Goal: Information Seeking & Learning: Learn about a topic

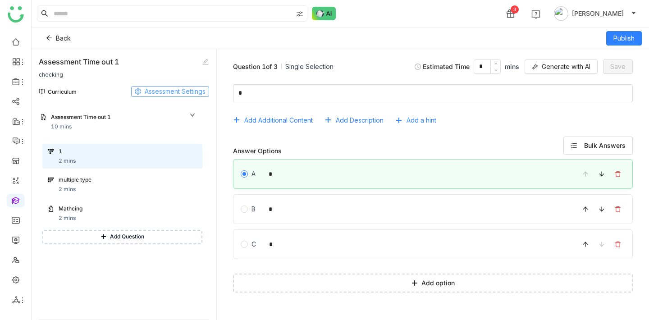
click at [200, 93] on span "Assessment Settings" at bounding box center [175, 92] width 61 height 10
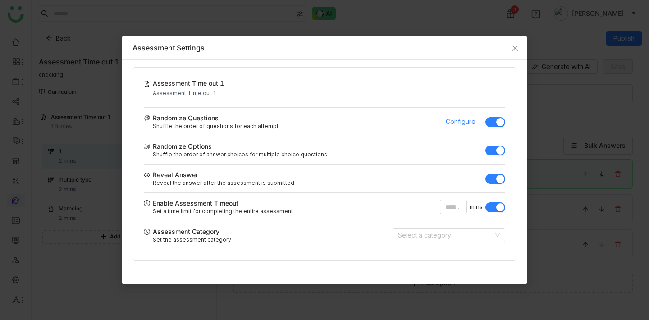
click at [359, 33] on nz-modal-container "Assessment Settings Assessment Time out 1 Assessment Time out 1 Randomize Quest…" at bounding box center [324, 160] width 649 height 320
click at [409, 1] on nz-modal-container "Assessment Settings Assessment Time out 1 Assessment Time out 1 Randomize Quest…" at bounding box center [324, 160] width 649 height 320
click at [456, 211] on input "**" at bounding box center [453, 207] width 27 height 14
type input "**"
click at [509, 52] on span "Close" at bounding box center [515, 48] width 24 height 24
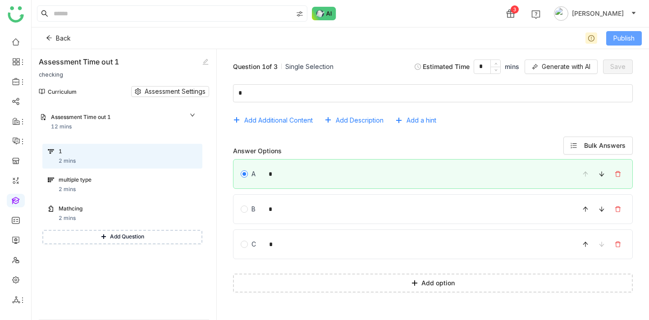
click at [637, 38] on button "Publish" at bounding box center [625, 38] width 36 height 14
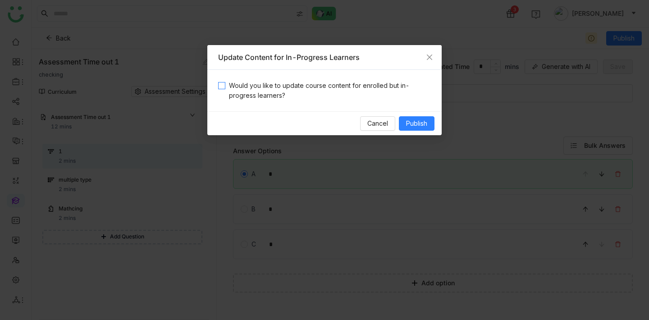
click at [379, 85] on span "Would you like to update course content for enrolled but in-progress learners?" at bounding box center [328, 91] width 206 height 20
click at [408, 125] on span "Publish" at bounding box center [416, 124] width 21 height 10
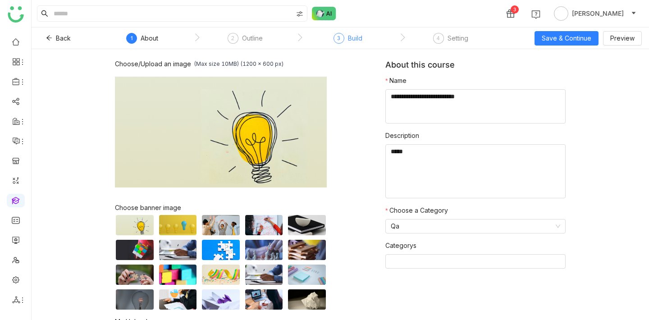
click at [350, 37] on div "Build" at bounding box center [355, 38] width 14 height 11
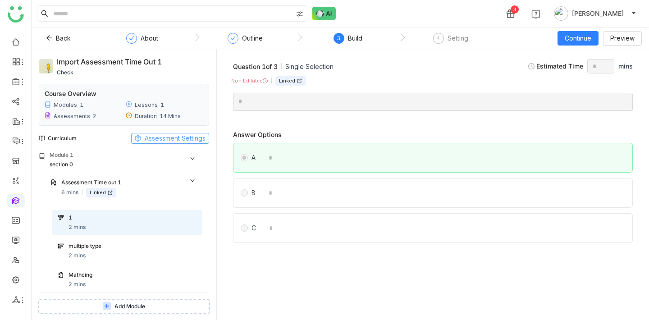
click at [186, 136] on span "Assessment Settings" at bounding box center [175, 138] width 61 height 10
click at [197, 134] on span "Assessment Settings" at bounding box center [175, 138] width 61 height 10
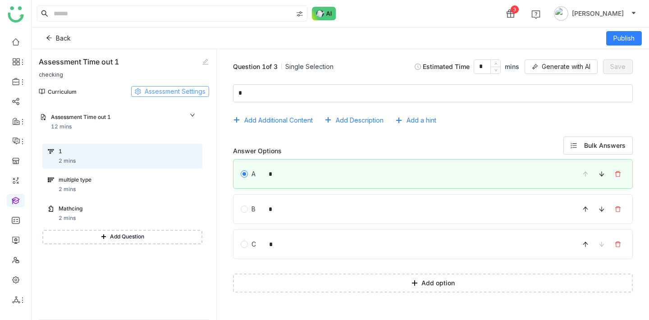
click at [168, 88] on span "Assessment Settings" at bounding box center [175, 92] width 61 height 10
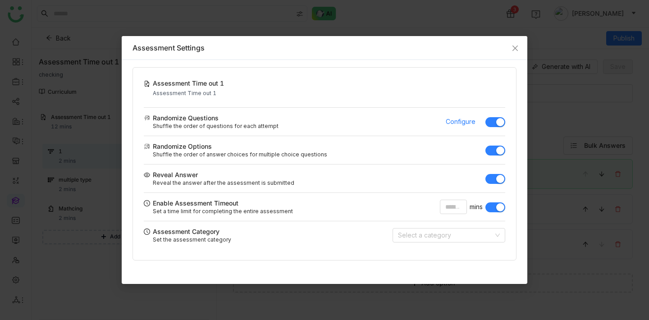
click at [491, 151] on button "button" at bounding box center [496, 151] width 20 height 10
click at [495, 179] on button "button" at bounding box center [496, 179] width 20 height 10
click at [519, 49] on icon "Close" at bounding box center [515, 48] width 7 height 7
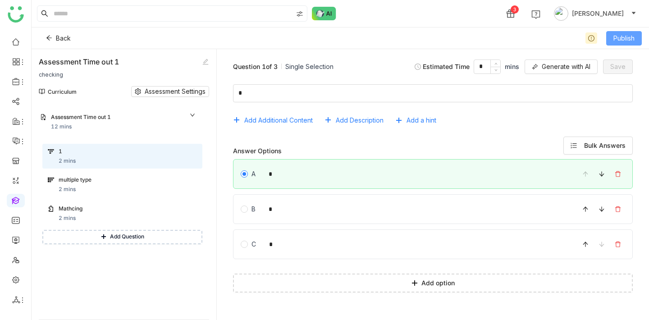
click at [614, 41] on span "Publish" at bounding box center [624, 38] width 21 height 10
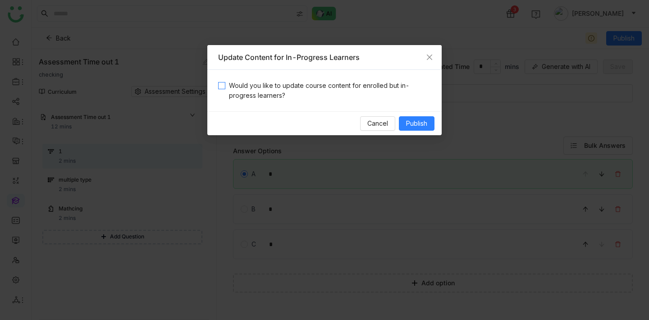
click at [387, 82] on span "Would you like to update course content for enrolled but in-progress learners?" at bounding box center [328, 91] width 206 height 20
click at [418, 121] on span "Publish" at bounding box center [416, 124] width 21 height 10
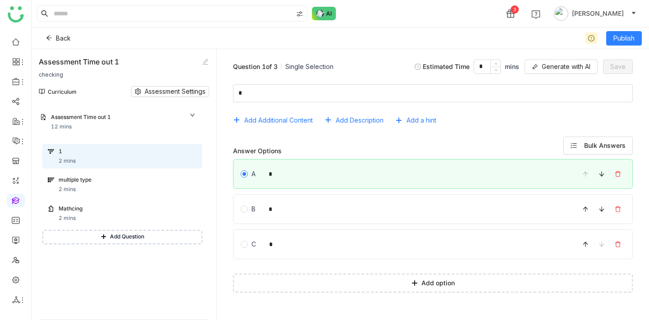
click at [209, 91] on div "Assessment Time out 1 checking Curriculum Assessment Settings Module 1 Assessme…" at bounding box center [124, 184] width 185 height 271
click at [207, 91] on button "Assessment Settings" at bounding box center [170, 91] width 78 height 11
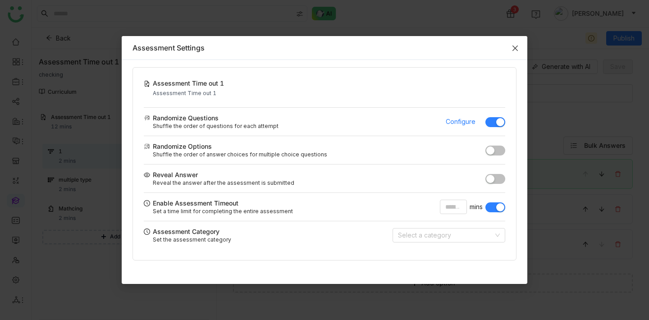
click at [519, 49] on span "Close" at bounding box center [515, 48] width 24 height 24
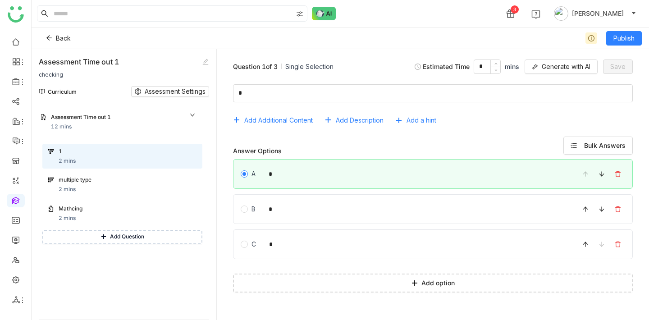
drag, startPoint x: 119, startPoint y: 61, endPoint x: 41, endPoint y: 60, distance: 78.5
click at [41, 60] on div "Assessment Time out 1" at bounding box center [79, 61] width 80 height 11
copy div "Assessment Time out 1"
click at [175, 91] on span "Assessment Settings" at bounding box center [175, 92] width 61 height 10
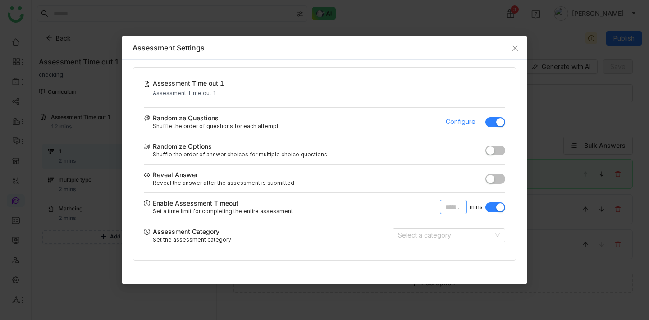
click at [460, 212] on input "**" at bounding box center [453, 207] width 27 height 14
type input "**"
click at [514, 48] on icon "Close" at bounding box center [515, 48] width 7 height 7
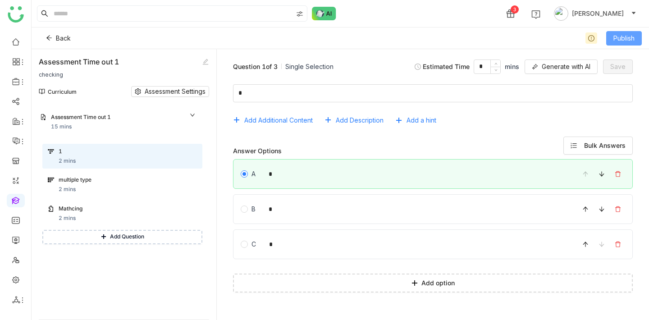
click at [608, 43] on button "Publish" at bounding box center [625, 38] width 36 height 14
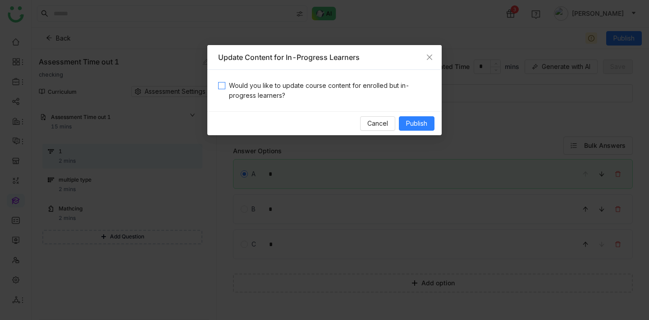
click at [385, 86] on span "Would you like to update course content for enrolled but in-progress learners?" at bounding box center [328, 91] width 206 height 20
click at [419, 118] on button "Publish" at bounding box center [417, 123] width 36 height 14
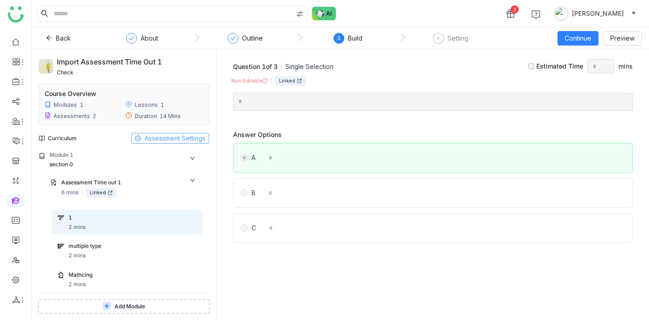
click at [184, 135] on span "Assessment Settings" at bounding box center [175, 138] width 61 height 10
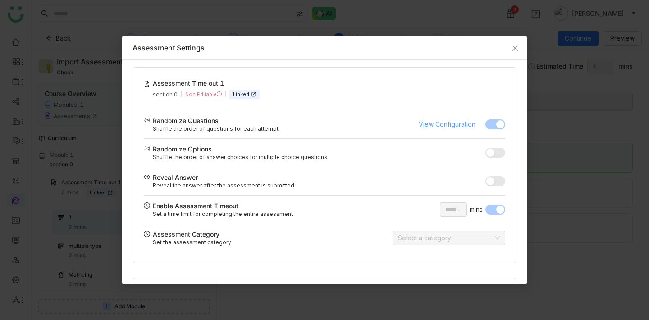
click at [427, 124] on span "View Configuration" at bounding box center [447, 125] width 57 height 10
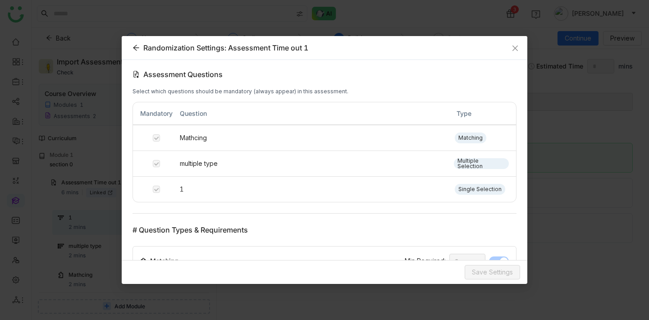
click at [138, 48] on icon at bounding box center [136, 47] width 7 height 7
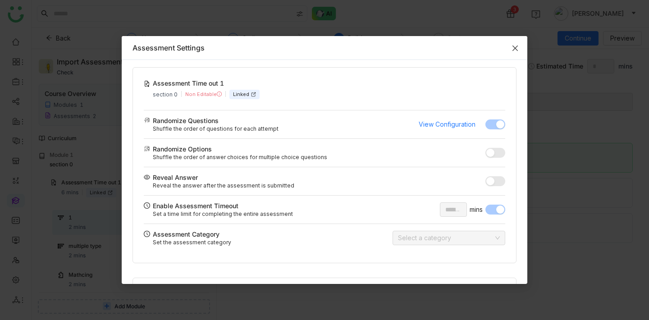
click at [516, 51] on icon "Close" at bounding box center [515, 48] width 7 height 7
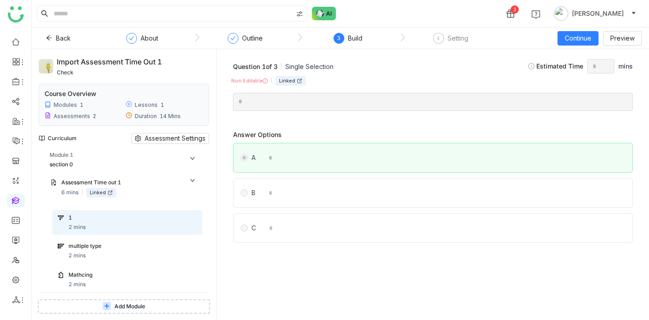
click at [89, 245] on div "multiple type" at bounding box center [125, 246] width 113 height 9
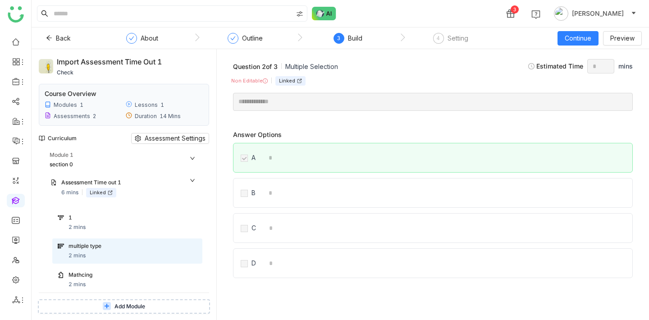
click at [106, 267] on div "1 2 mins multiple type 2 mins Mathcing 2 mins" at bounding box center [127, 253] width 150 height 86
click at [45, 37] on button "Back" at bounding box center [58, 38] width 39 height 14
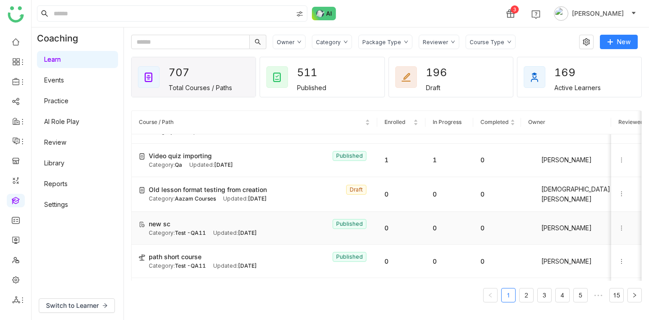
scroll to position [25, 0]
click at [217, 230] on div "Updated: Sep 11, 2025" at bounding box center [235, 232] width 44 height 9
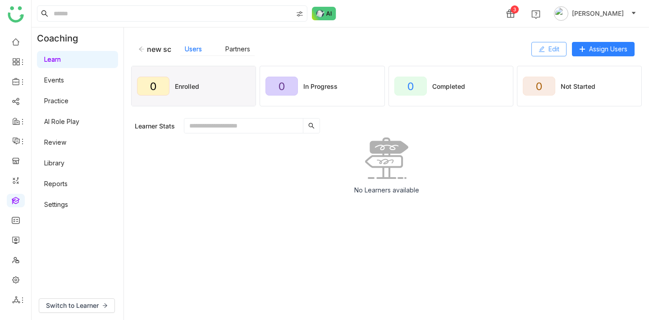
click at [539, 54] on button "Edit" at bounding box center [549, 49] width 35 height 14
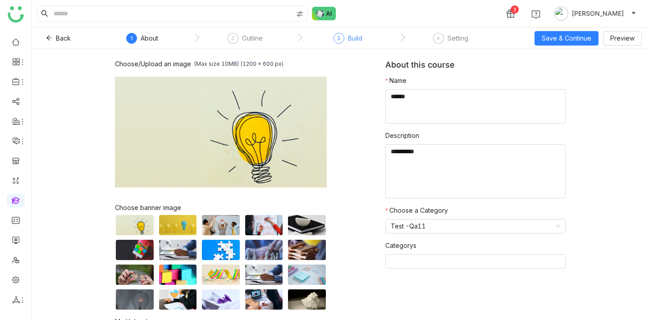
click at [351, 41] on div "Build" at bounding box center [355, 38] width 14 height 11
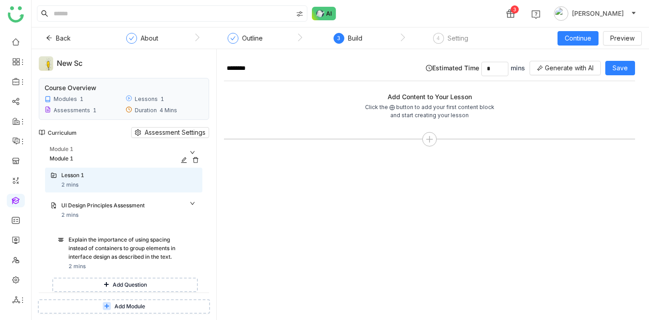
click at [68, 156] on div "Module 1" at bounding box center [117, 159] width 134 height 9
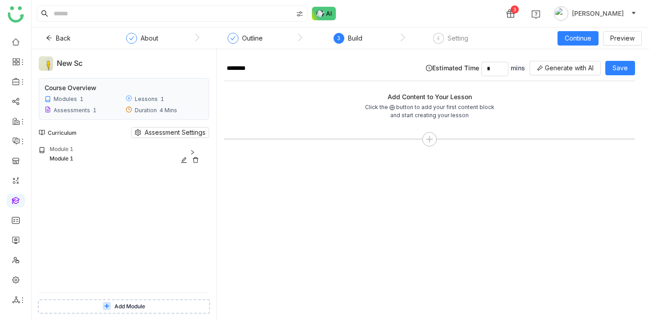
click at [68, 156] on div "Module 1" at bounding box center [117, 159] width 134 height 9
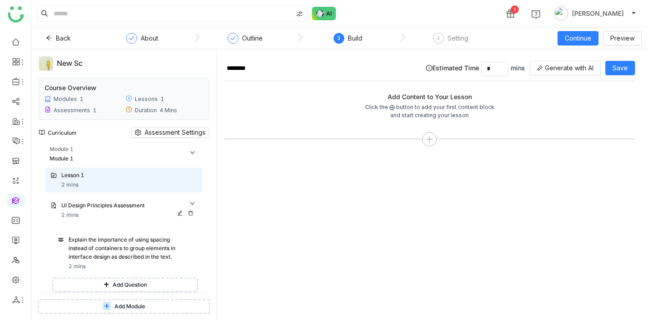
scroll to position [29, 0]
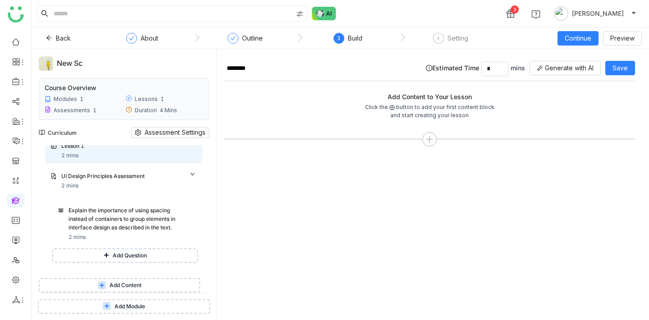
click at [91, 285] on button "Add Content" at bounding box center [119, 285] width 161 height 14
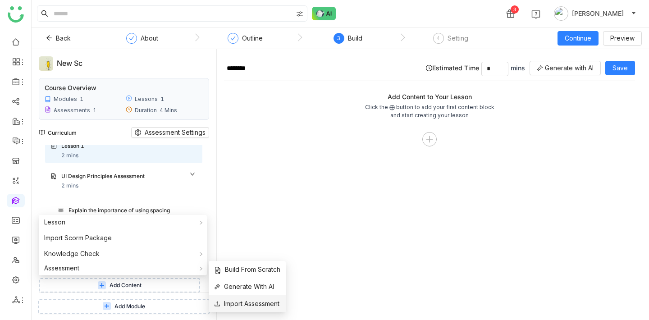
click at [254, 300] on span "Import Assessment" at bounding box center [246, 304] width 65 height 10
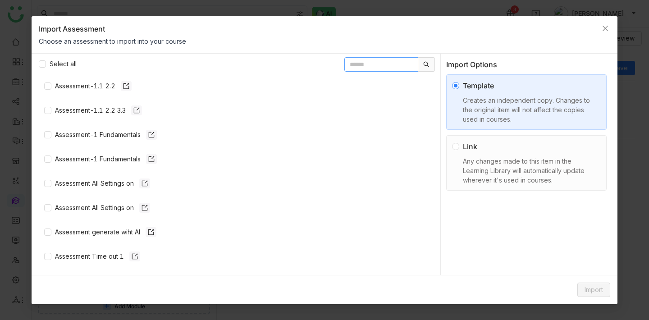
click at [389, 66] on input "text" at bounding box center [382, 64] width 74 height 14
paste input "**********"
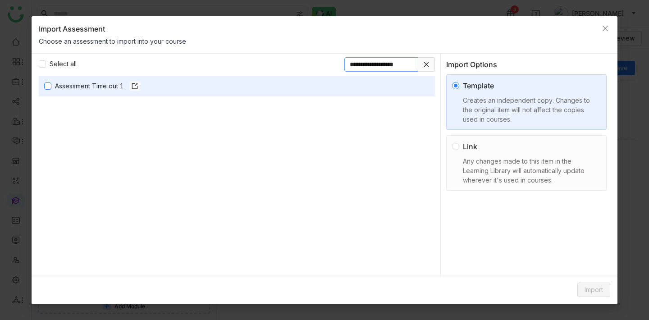
type input "**********"
click at [91, 88] on div "Assessment Time out 1" at bounding box center [97, 86] width 85 height 10
click at [546, 182] on div "Any changes made to this item in the Learning Library will automatically update…" at bounding box center [530, 170] width 134 height 28
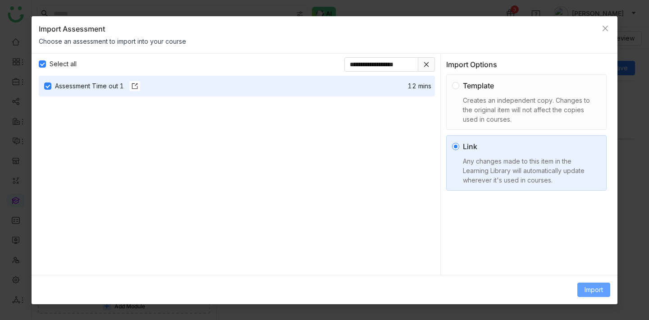
click at [593, 291] on span "Import" at bounding box center [594, 290] width 18 height 10
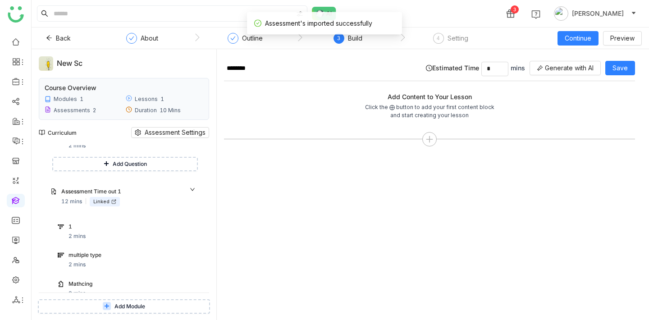
scroll to position [122, 0]
click at [169, 129] on span "Assessment Settings" at bounding box center [175, 133] width 61 height 10
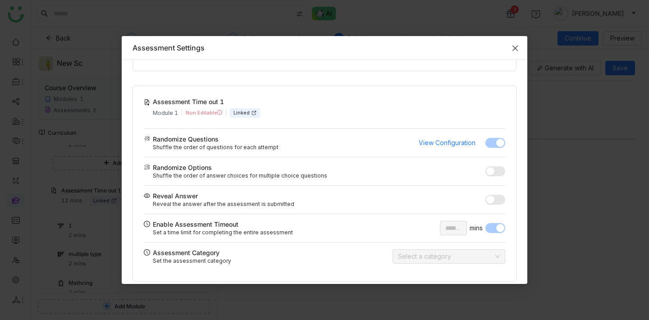
scroll to position [198, 0]
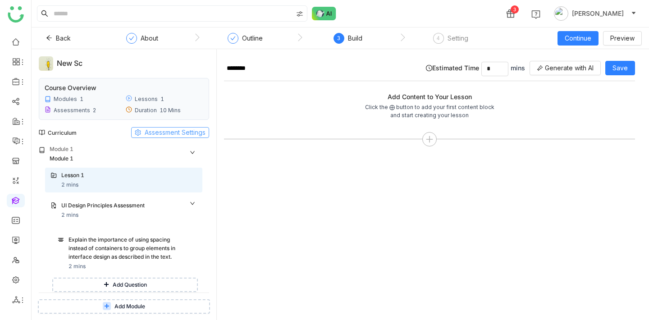
click at [164, 133] on span "Assessment Settings" at bounding box center [175, 133] width 61 height 10
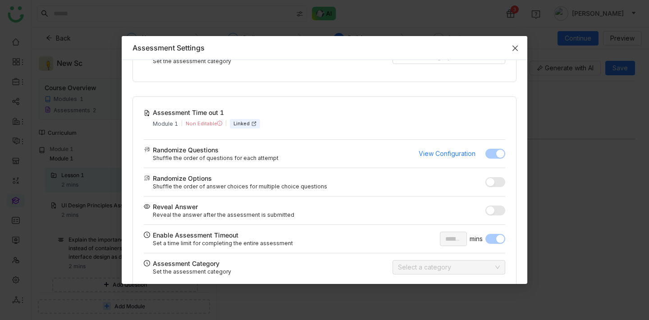
scroll to position [189, 0]
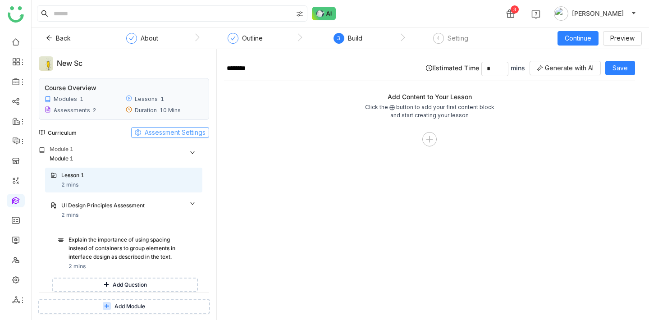
click at [148, 133] on span "Assessment Settings" at bounding box center [175, 133] width 61 height 10
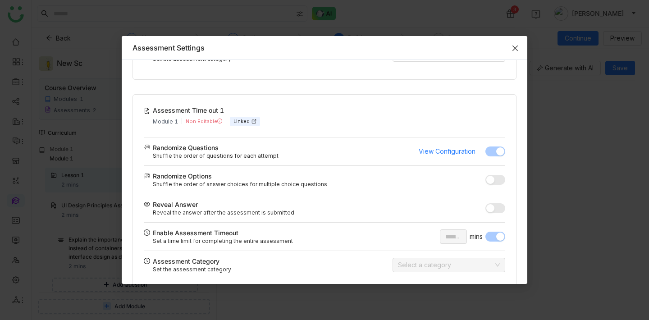
scroll to position [179, 0]
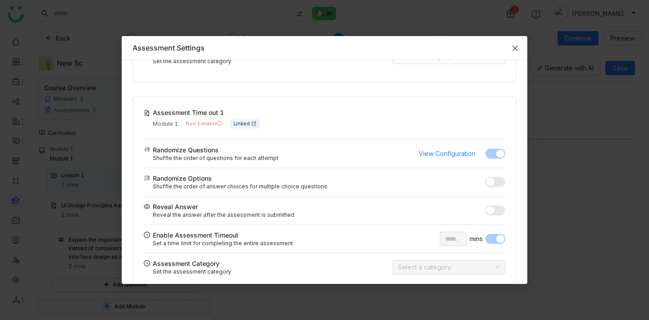
click at [516, 43] on span "Close" at bounding box center [515, 48] width 24 height 24
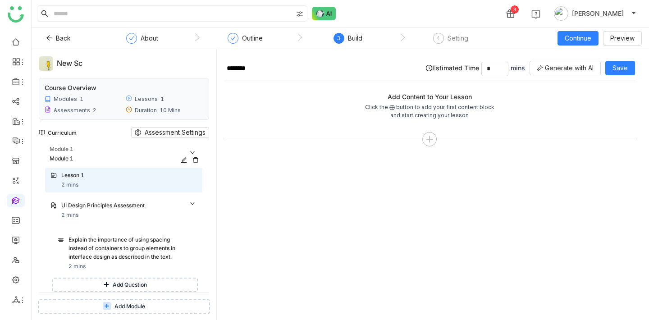
click at [193, 153] on div "Module 1" at bounding box center [126, 149] width 153 height 9
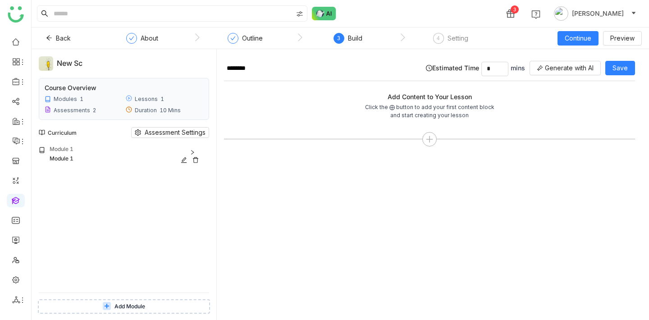
click at [142, 149] on div "Module 1" at bounding box center [126, 149] width 153 height 9
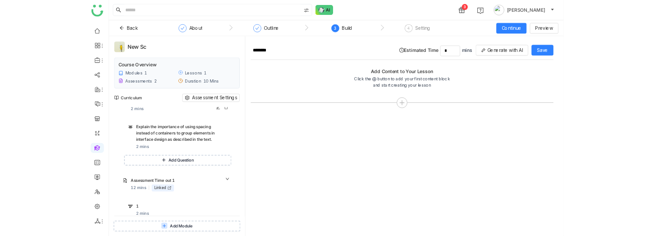
scroll to position [163, 0]
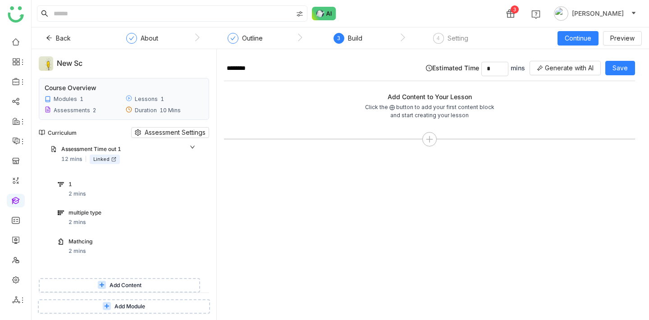
click at [128, 283] on span "Add Content" at bounding box center [126, 285] width 32 height 9
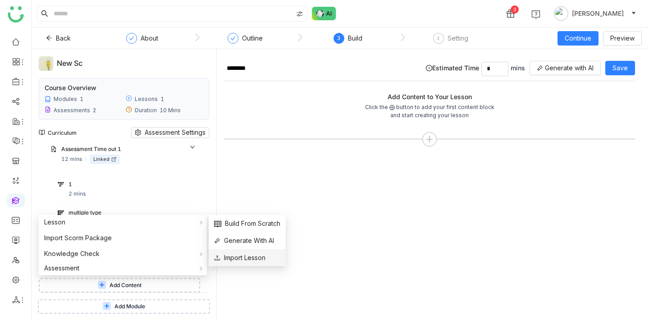
click at [251, 257] on span "Import Lesson" at bounding box center [239, 258] width 51 height 10
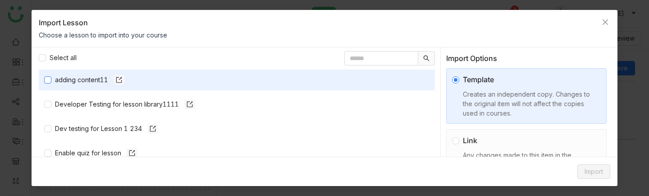
click at [63, 79] on div "adding content11" at bounding box center [89, 80] width 69 height 10
click at [594, 176] on span "Import" at bounding box center [594, 171] width 18 height 10
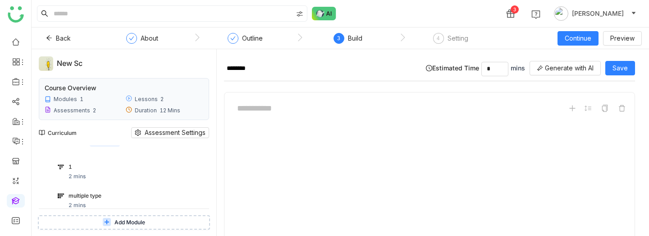
scroll to position [147, 0]
click at [95, 193] on div "Assessment Time out 1" at bounding box center [121, 195] width 120 height 9
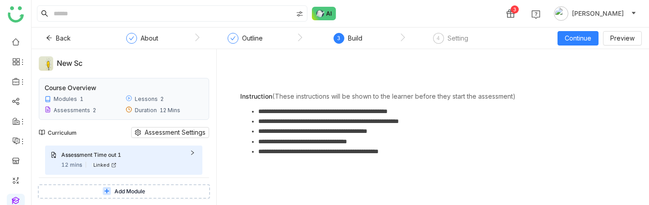
scroll to position [206, 0]
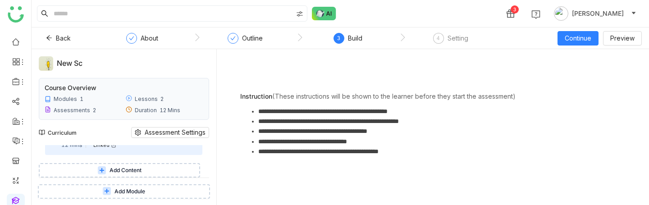
click at [152, 170] on button "Add Content" at bounding box center [119, 170] width 161 height 14
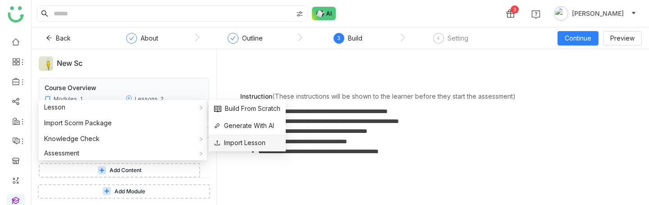
click at [237, 142] on span "Import Lesson" at bounding box center [239, 143] width 51 height 10
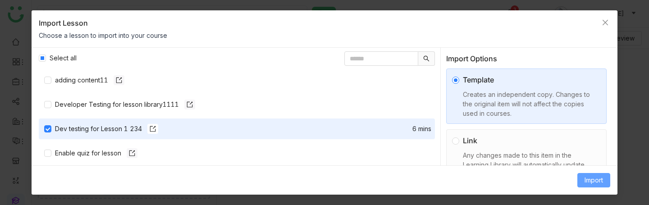
click at [591, 181] on span "Import" at bounding box center [594, 180] width 18 height 10
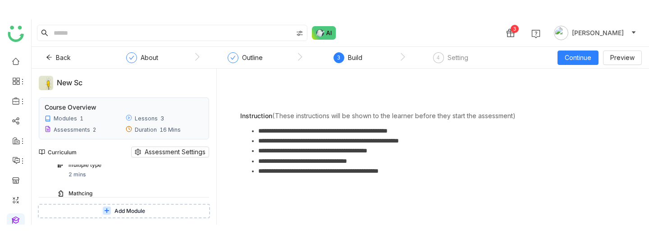
scroll to position [220, 0]
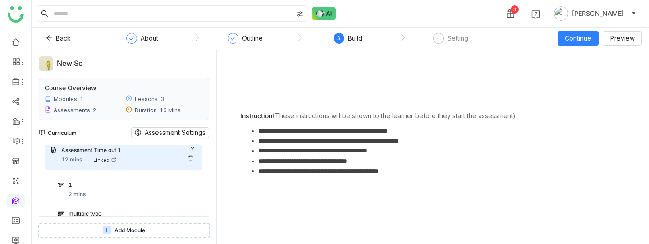
click at [173, 157] on div "Assessment Time out 1 12 mins Linked" at bounding box center [129, 155] width 136 height 18
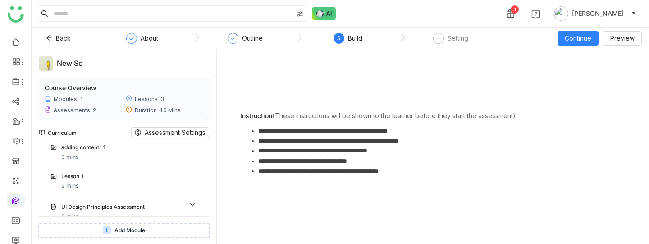
scroll to position [59, 0]
click at [163, 206] on div "UI Design Principles Assessment" at bounding box center [121, 204] width 120 height 9
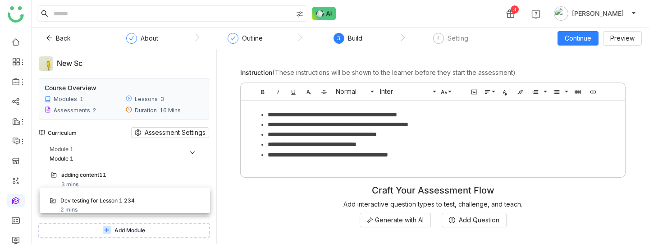
drag, startPoint x: 141, startPoint y: 182, endPoint x: 142, endPoint y: 202, distance: 19.9
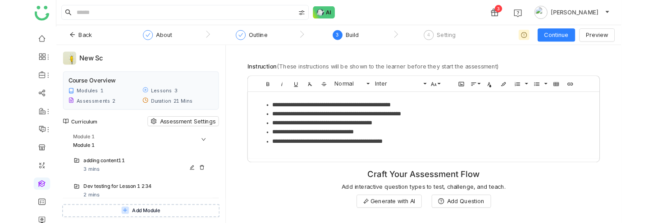
scroll to position [224, 0]
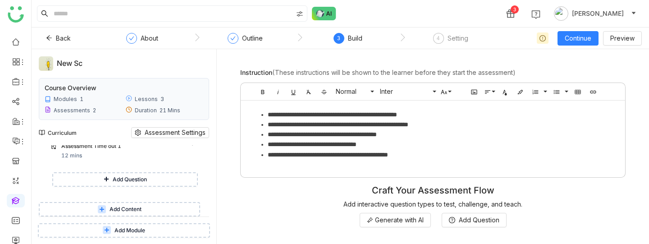
click at [148, 206] on button "Add Content" at bounding box center [119, 209] width 161 height 14
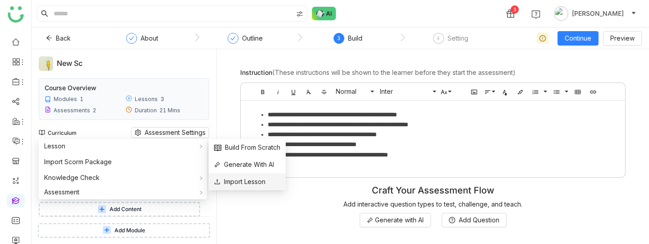
click at [233, 179] on span "Import Lesson" at bounding box center [239, 182] width 51 height 10
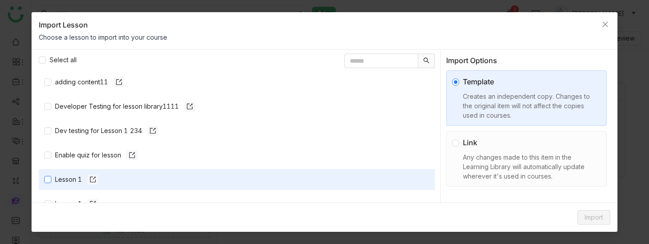
click at [76, 176] on div "Lesson 1" at bounding box center [76, 180] width 43 height 10
click at [512, 167] on div "Any changes made to this item in the Learning Library will automatically update…" at bounding box center [530, 166] width 134 height 28
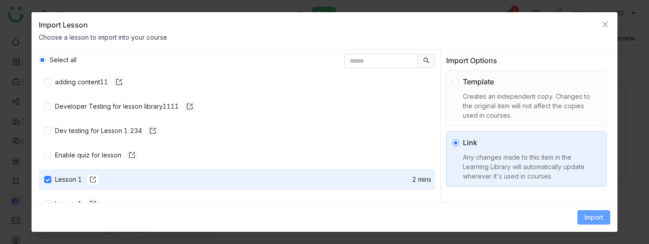
click at [592, 216] on span "Import" at bounding box center [594, 217] width 18 height 10
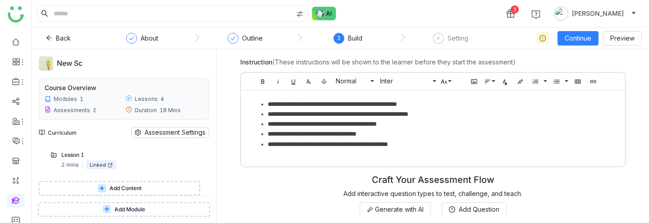
scroll to position [346, 0]
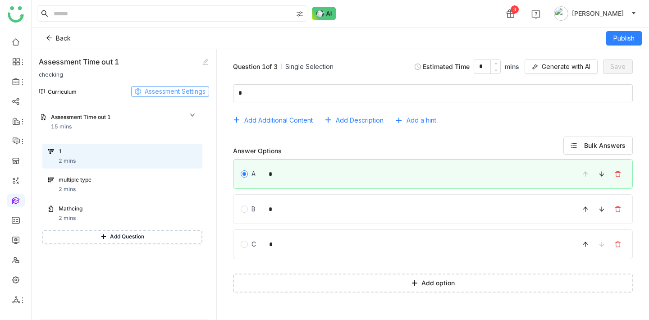
click at [151, 88] on span "Assessment Settings" at bounding box center [175, 92] width 61 height 10
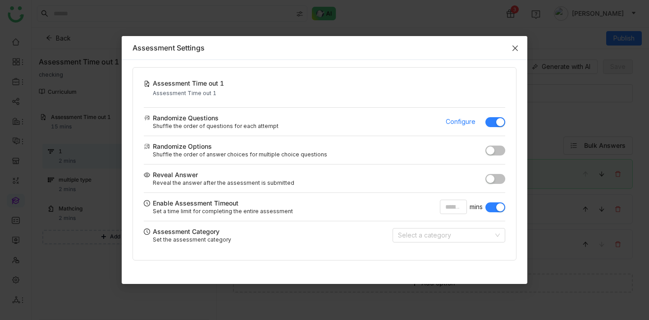
click at [516, 51] on icon "Close" at bounding box center [515, 48] width 7 height 7
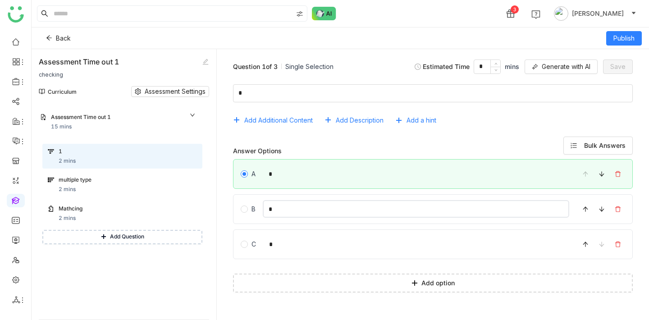
click at [278, 211] on input "*" at bounding box center [416, 209] width 307 height 18
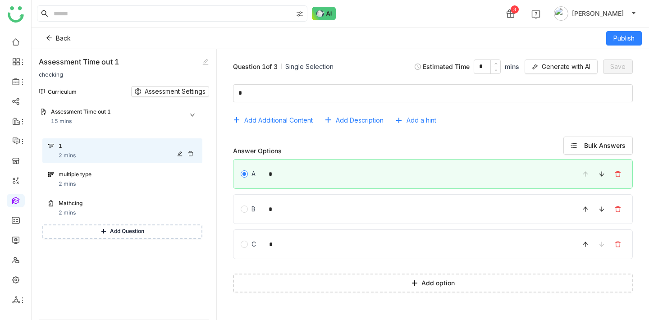
click at [183, 152] on icon at bounding box center [179, 153] width 5 height 5
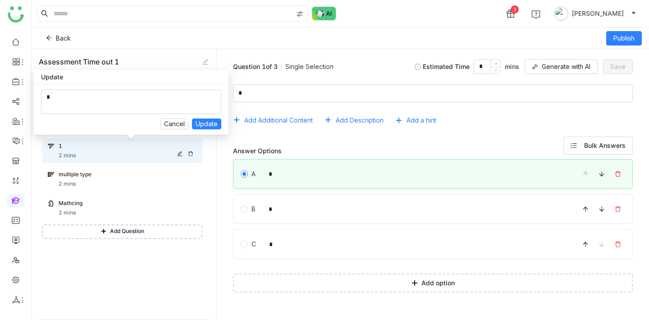
click at [183, 152] on icon at bounding box center [179, 153] width 5 height 5
click at [162, 153] on div "1 2 mins" at bounding box center [128, 151] width 138 height 18
click at [172, 121] on span "Cancel" at bounding box center [174, 124] width 21 height 10
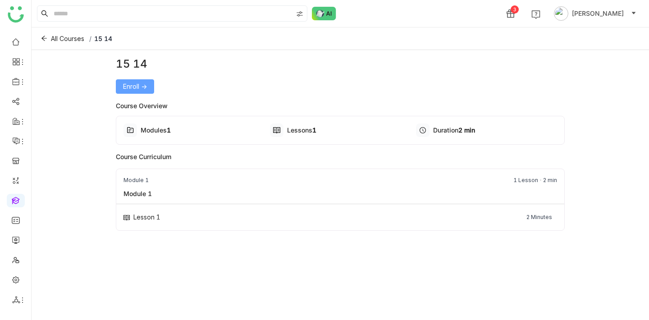
click at [152, 91] on button "Enroll ->" at bounding box center [135, 86] width 38 height 14
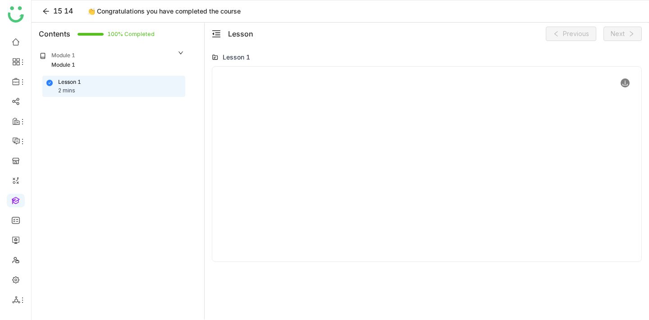
click at [626, 84] on icon at bounding box center [625, 83] width 6 height 6
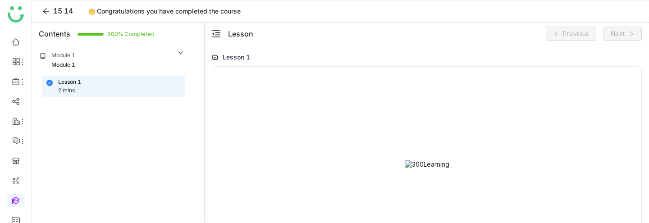
click at [618, 64] on div "Lesson 1" at bounding box center [427, 59] width 430 height 14
click at [626, 87] on div at bounding box center [427, 164] width 415 height 180
click at [626, 83] on icon at bounding box center [625, 83] width 6 height 6
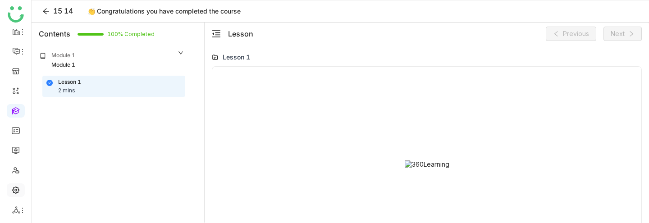
click at [18, 190] on link at bounding box center [16, 190] width 8 height 8
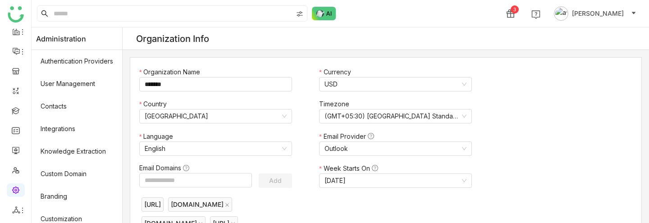
click at [613, 15] on span "[PERSON_NAME]" at bounding box center [598, 14] width 52 height 10
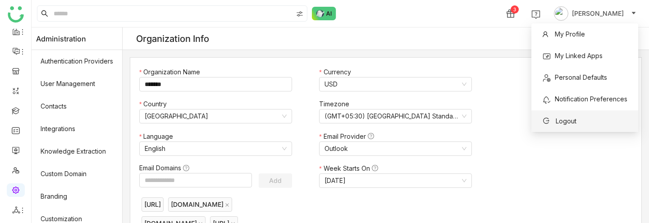
click at [579, 117] on span "Logout" at bounding box center [559, 121] width 45 height 14
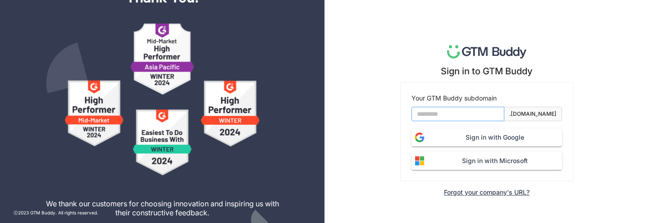
click at [469, 113] on input at bounding box center [458, 114] width 93 height 14
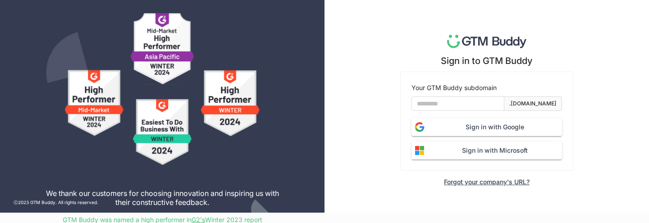
click at [590, 97] on div "Sign in to GTM Buddy Your GTM Buddy subdomain .gtmbuddy.io Sign in with Google …" at bounding box center [487, 101] width 325 height 223
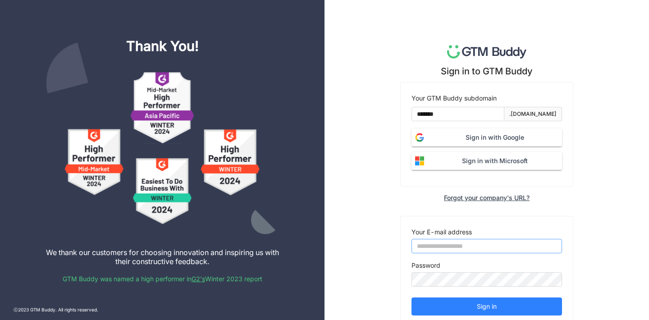
click at [454, 249] on input "email" at bounding box center [487, 246] width 151 height 14
click at [395, 221] on div "Sign in to GTM Buddy Your GTM Buddy subdomain ******* .gtmbuddy.io Sign in with…" at bounding box center [487, 174] width 325 height 349
click at [454, 246] on input "email" at bounding box center [487, 246] width 151 height 14
paste input "**********"
type input "**********"
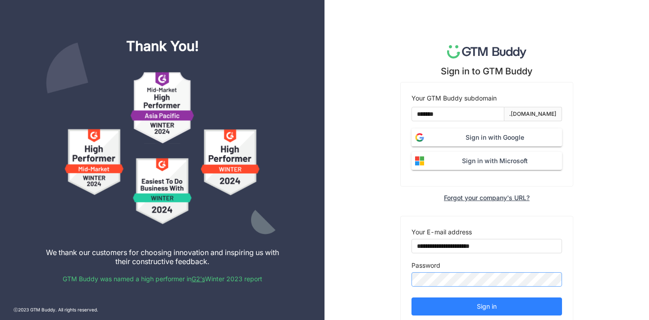
scroll to position [28, 0]
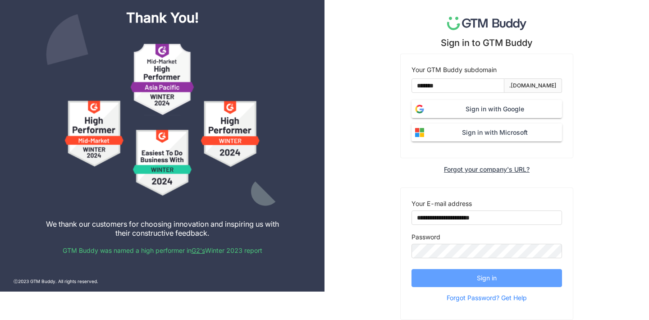
click at [469, 282] on button "Sign in" at bounding box center [487, 278] width 151 height 18
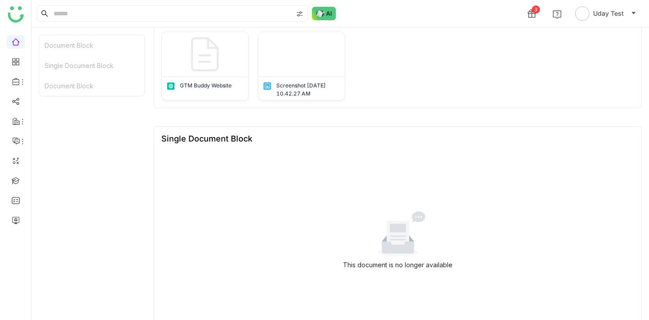
scroll to position [69, 0]
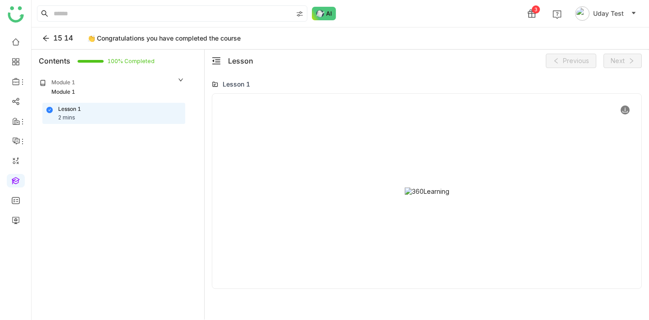
click at [625, 111] on icon at bounding box center [625, 110] width 6 height 6
click at [352, 36] on div "15 14 👏 Congratulations you have completed the course" at bounding box center [341, 39] width 618 height 22
click at [625, 110] on icon at bounding box center [625, 110] width 5 height 5
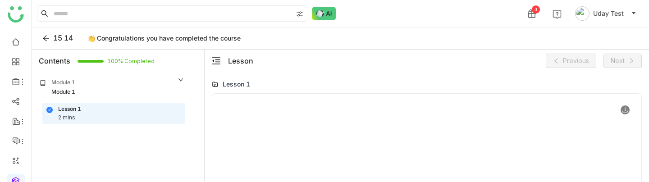
click at [624, 110] on icon at bounding box center [625, 110] width 6 height 6
click at [625, 109] on icon at bounding box center [625, 110] width 6 height 6
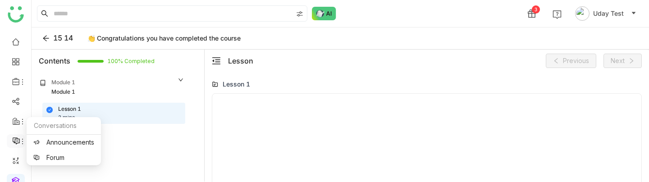
scroll to position [51, 0]
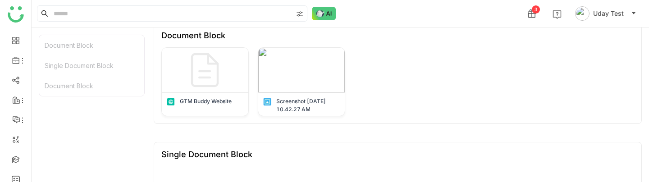
scroll to position [47, 0]
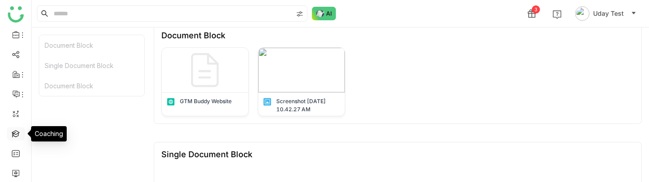
click at [13, 133] on link at bounding box center [16, 133] width 8 height 8
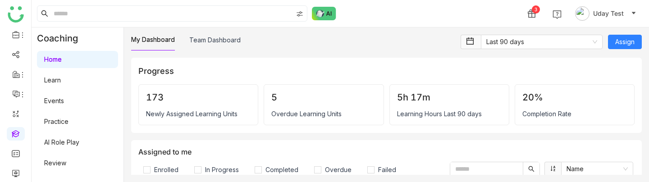
click at [60, 77] on link "Learn" at bounding box center [52, 80] width 17 height 8
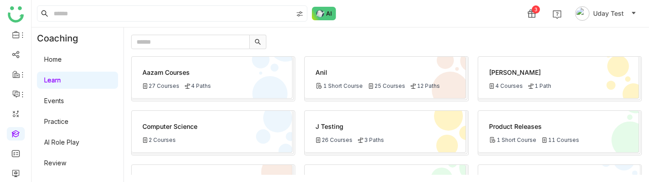
click at [194, 66] on div "Aazam Courses 27 Courses 4 Paths" at bounding box center [212, 78] width 161 height 42
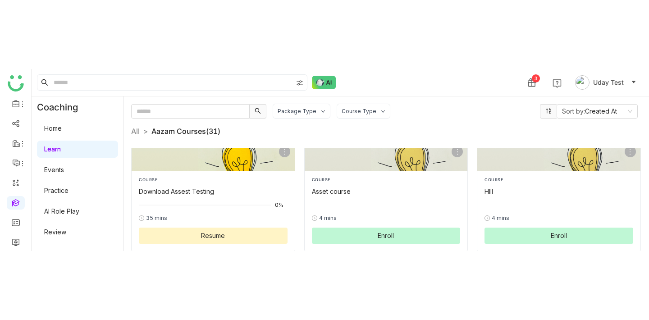
scroll to position [8, 0]
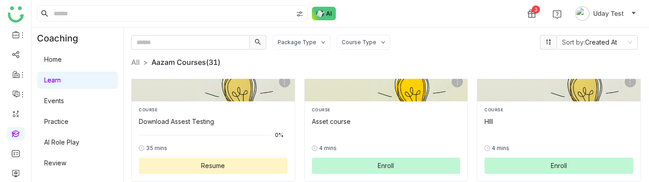
click at [382, 144] on div "4 mins" at bounding box center [386, 148] width 149 height 8
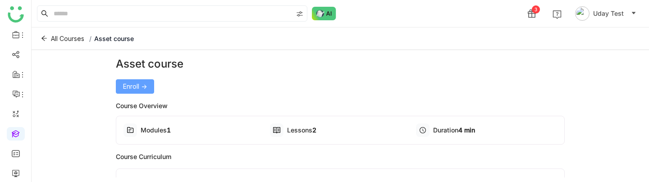
click at [124, 91] on span "Enroll ->" at bounding box center [135, 87] width 24 height 10
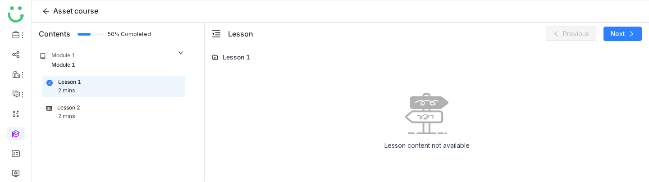
click at [137, 106] on div "Lesson 2 2 mins" at bounding box center [113, 112] width 135 height 17
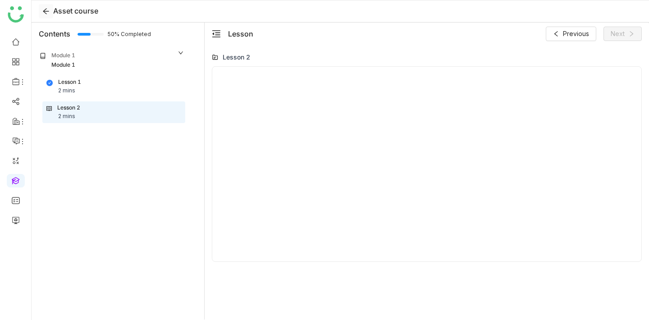
click at [43, 12] on icon at bounding box center [45, 11] width 7 height 7
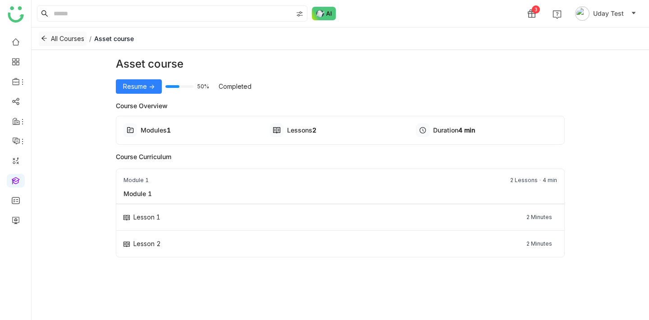
click at [42, 35] on icon at bounding box center [44, 38] width 6 height 6
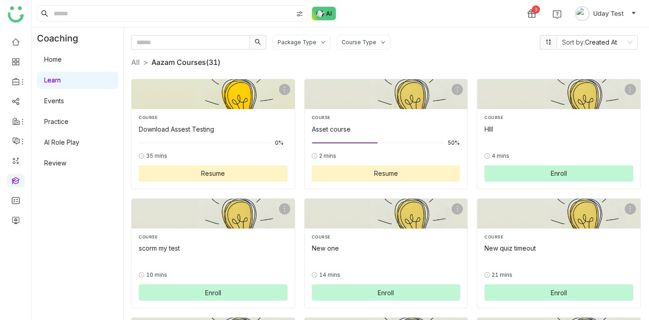
click at [223, 130] on div "Download Assest Testing" at bounding box center [213, 128] width 149 height 9
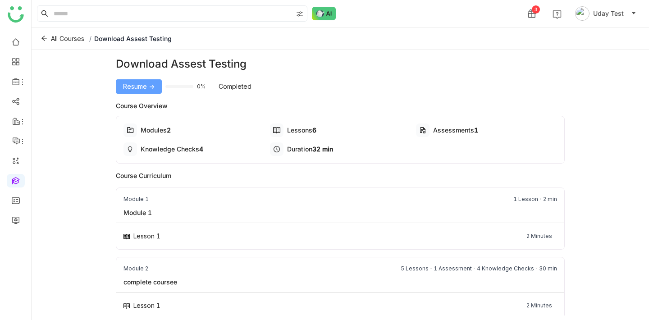
click at [142, 87] on span "Resume ->" at bounding box center [139, 87] width 32 height 10
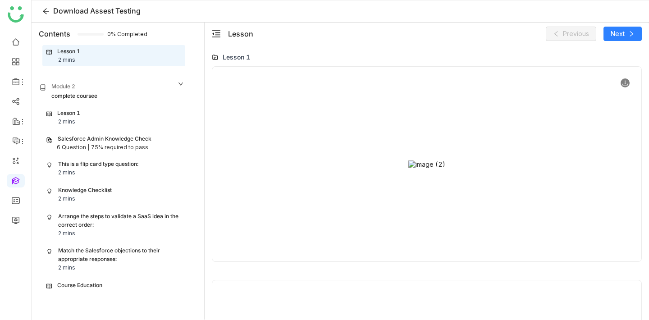
click at [628, 83] on icon at bounding box center [625, 83] width 6 height 6
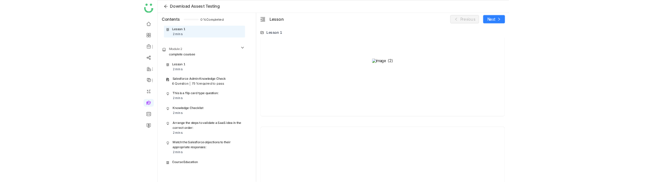
scroll to position [61, 0]
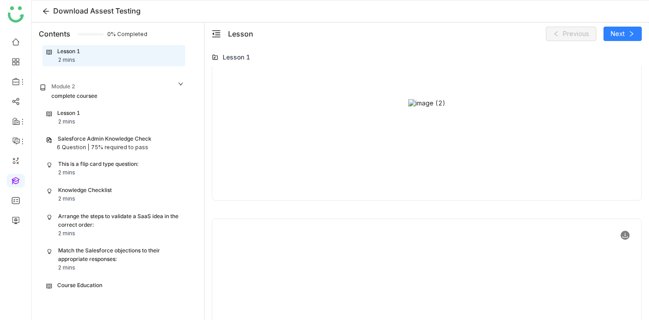
click at [627, 182] on icon at bounding box center [625, 235] width 5 height 5
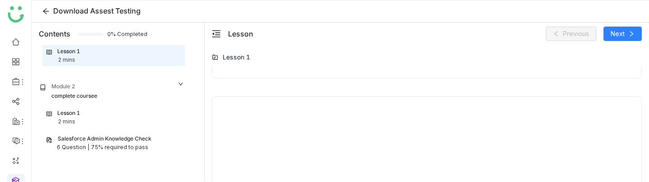
scroll to position [194, 0]
type input "*"
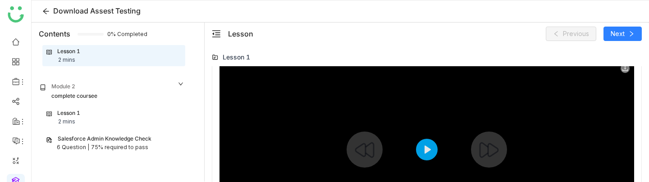
scroll to position [437, 0]
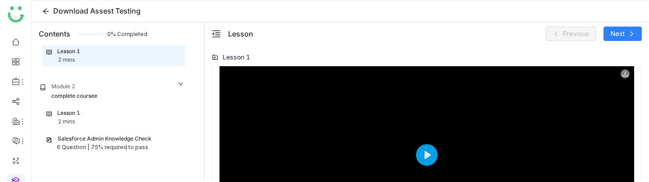
click at [626, 74] on icon at bounding box center [625, 74] width 6 height 6
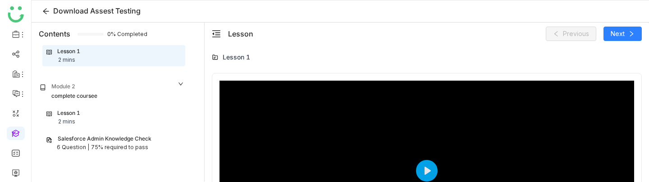
scroll to position [51, 0]
